Goal: Navigation & Orientation: Find specific page/section

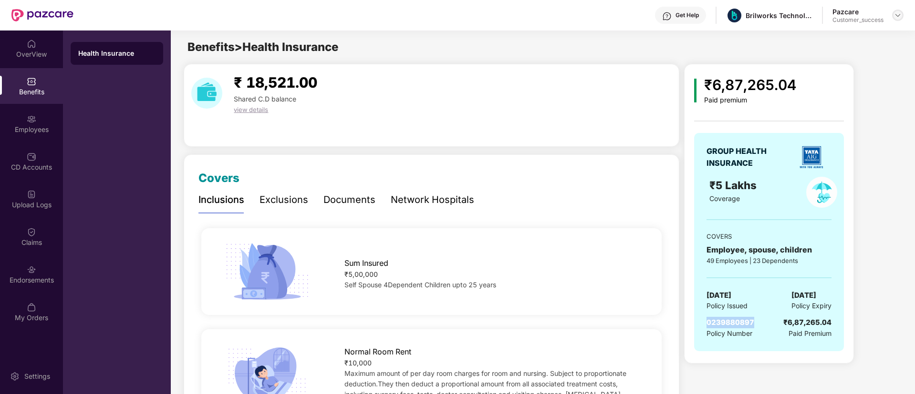
click at [898, 14] on img at bounding box center [898, 15] width 8 height 8
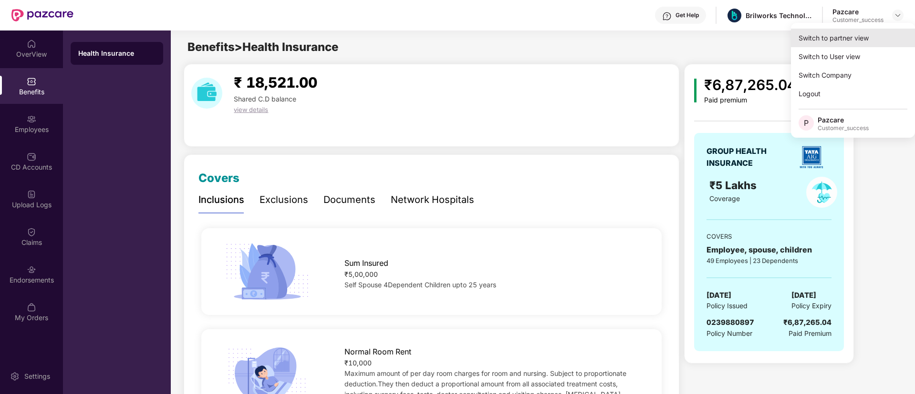
click at [876, 35] on div "Switch to partner view" at bounding box center [853, 38] width 124 height 19
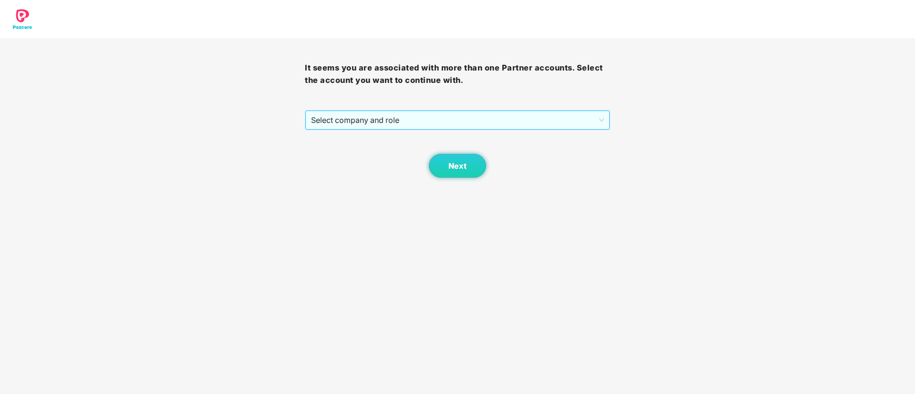
click at [517, 121] on span "Select company and role" at bounding box center [457, 120] width 292 height 18
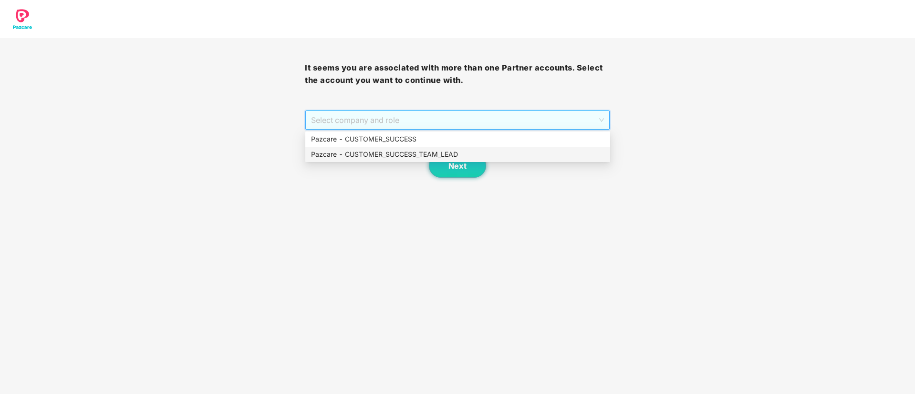
click at [475, 154] on div "Pazcare - CUSTOMER_SUCCESS_TEAM_LEAD" at bounding box center [457, 154] width 293 height 10
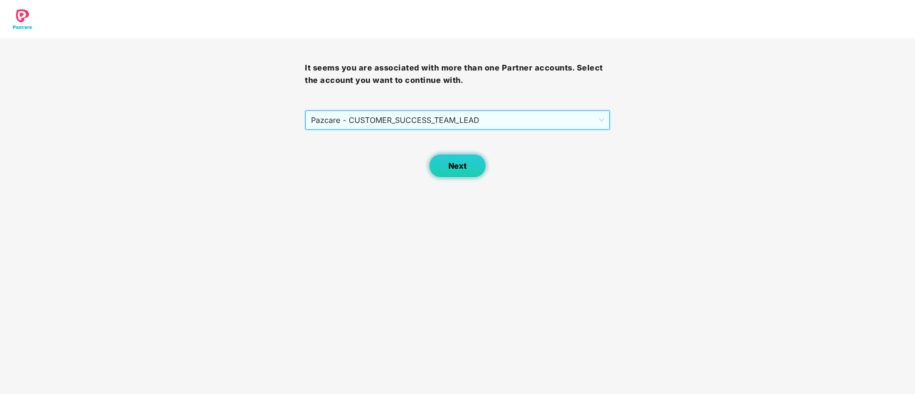
click at [466, 168] on button "Next" at bounding box center [457, 166] width 57 height 24
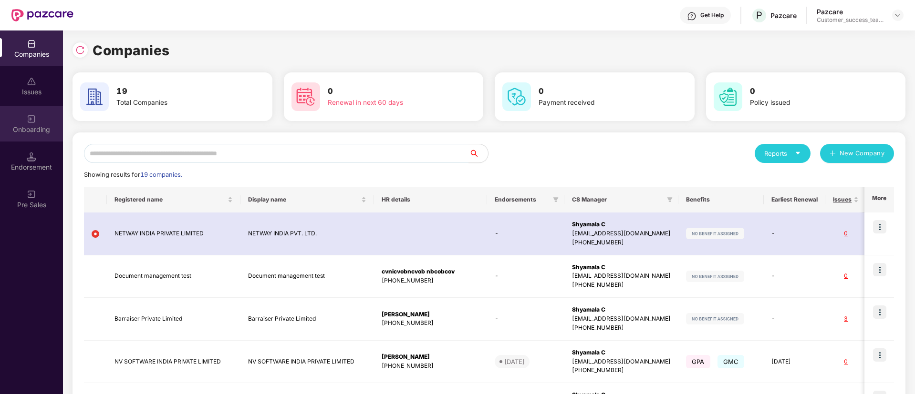
click at [24, 115] on div "Onboarding" at bounding box center [31, 124] width 63 height 36
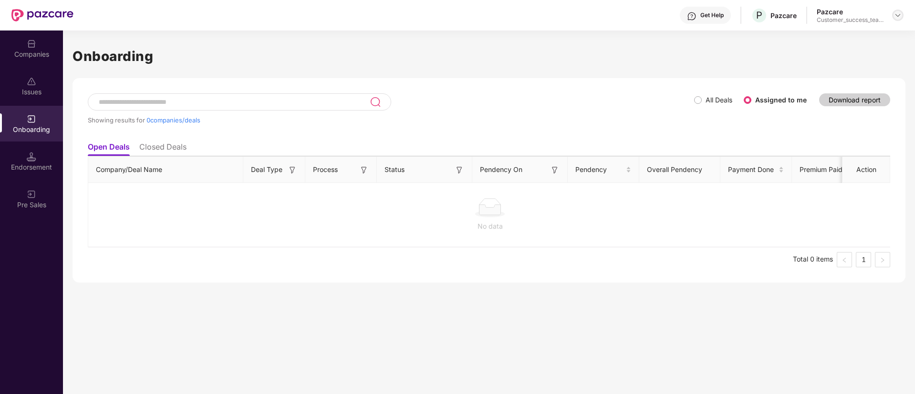
click at [894, 15] on img at bounding box center [898, 15] width 8 height 8
click at [881, 55] on div "Switch Partner" at bounding box center [854, 56] width 124 height 19
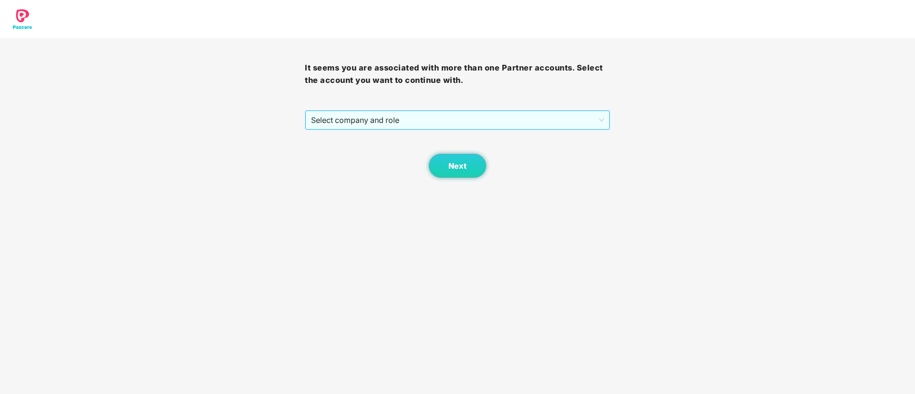
click at [477, 113] on span "Select company and role" at bounding box center [457, 120] width 292 height 18
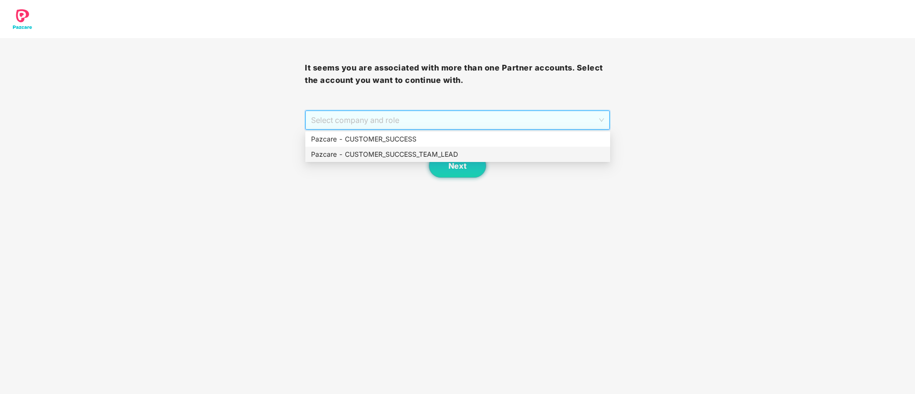
click at [459, 152] on div "Pazcare - CUSTOMER_SUCCESS_TEAM_LEAD" at bounding box center [457, 154] width 293 height 10
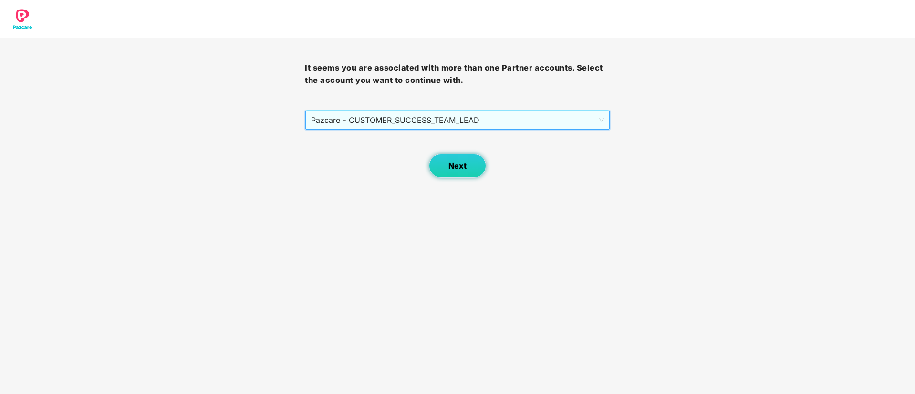
click at [457, 168] on span "Next" at bounding box center [457, 166] width 18 height 9
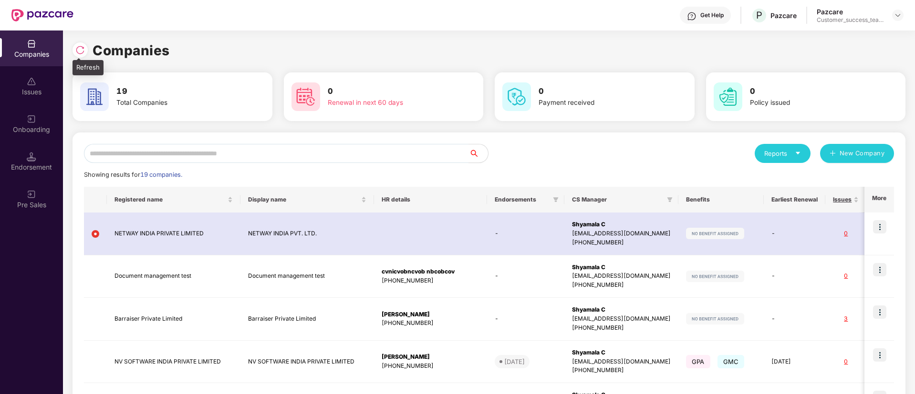
click at [84, 47] on img at bounding box center [80, 50] width 10 height 10
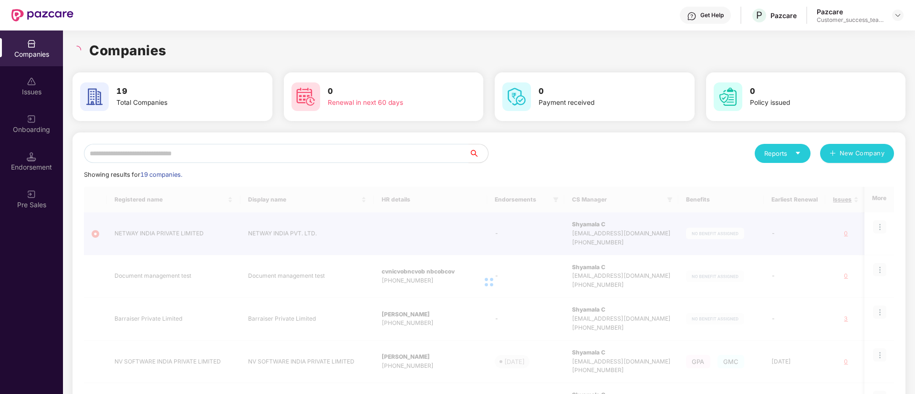
click at [33, 136] on div "Onboarding" at bounding box center [31, 124] width 63 height 36
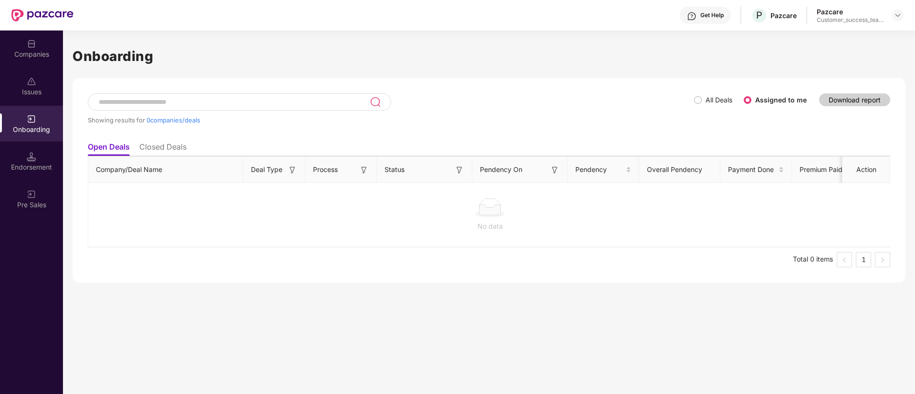
click at [41, 127] on div "Onboarding" at bounding box center [31, 130] width 63 height 10
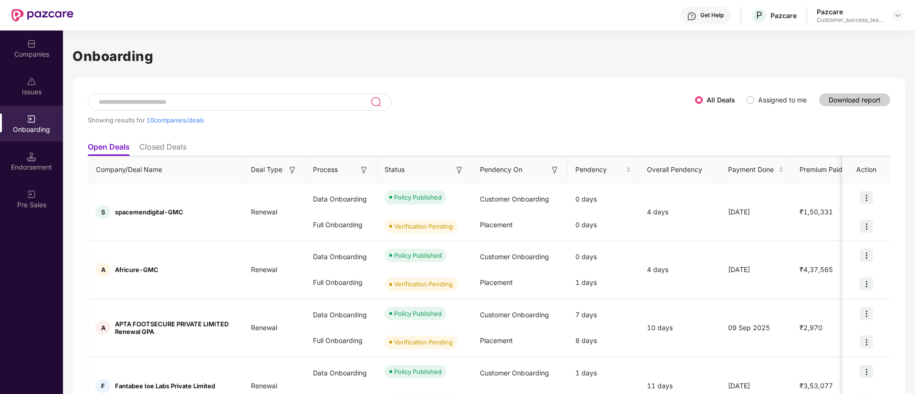
click at [176, 104] on input at bounding box center [234, 102] width 272 height 8
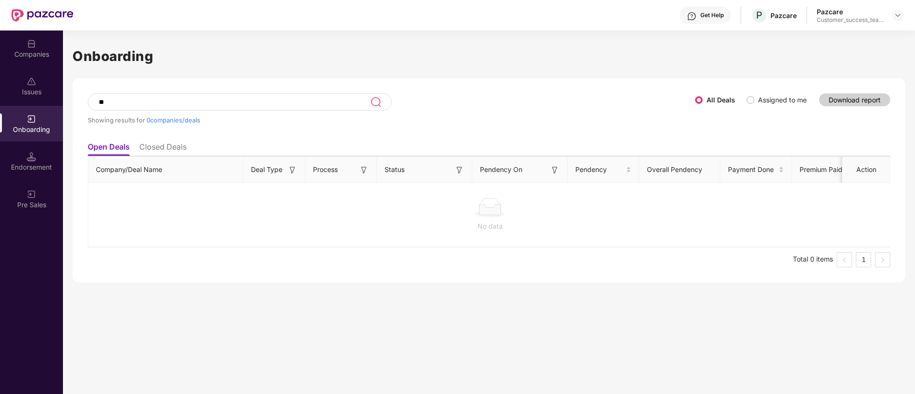
type input "*"
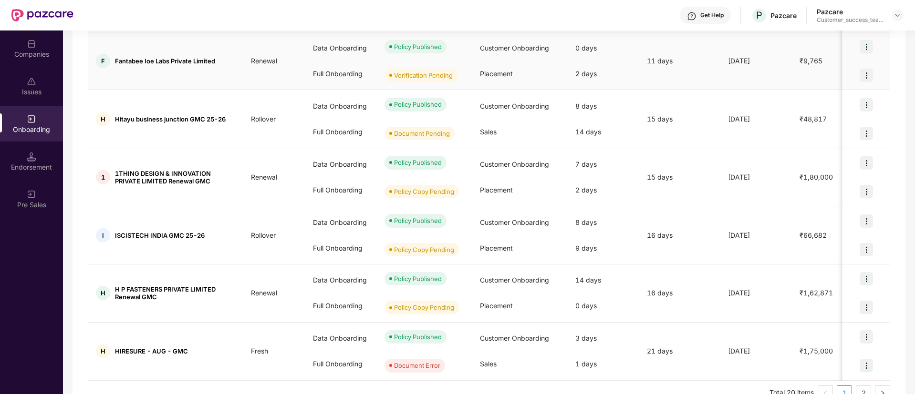
scroll to position [405, 0]
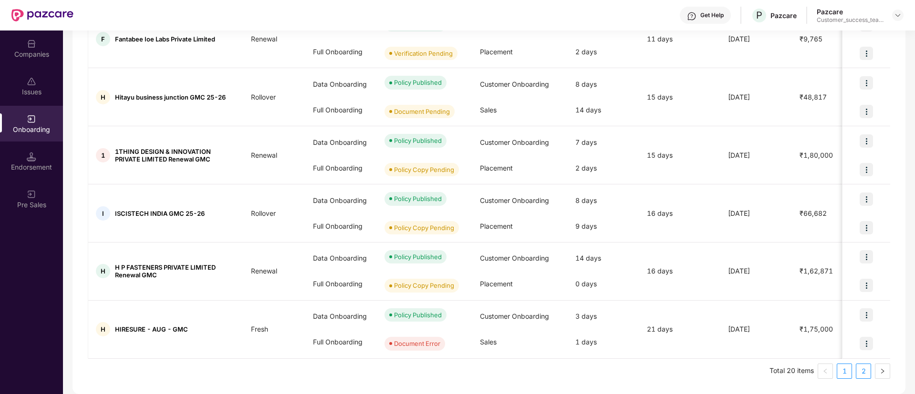
click at [863, 372] on link "2" at bounding box center [863, 371] width 14 height 14
